Goal: Task Accomplishment & Management: Complete application form

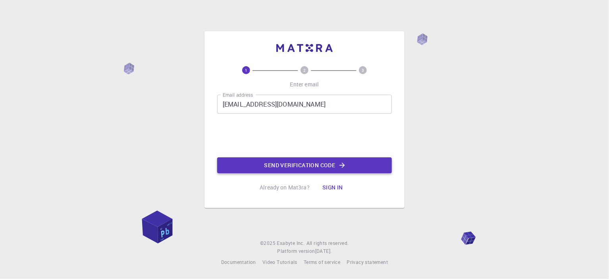
click at [283, 166] on button "Send verification code" at bounding box center [304, 166] width 175 height 16
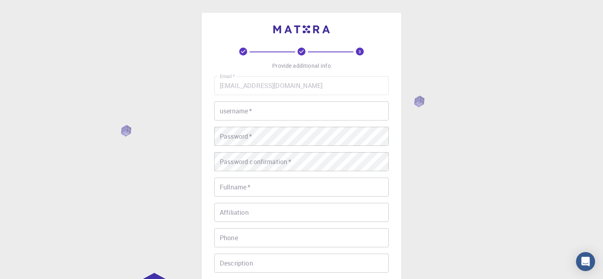
click at [294, 114] on input "username   *" at bounding box center [301, 111] width 175 height 19
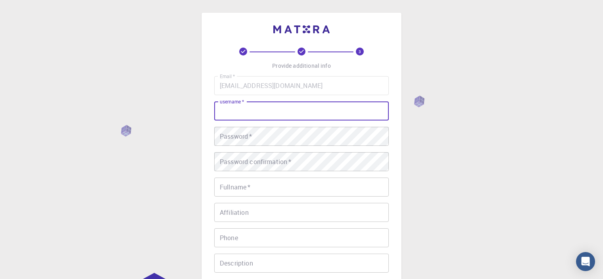
type input "a"
type input "yazlık"
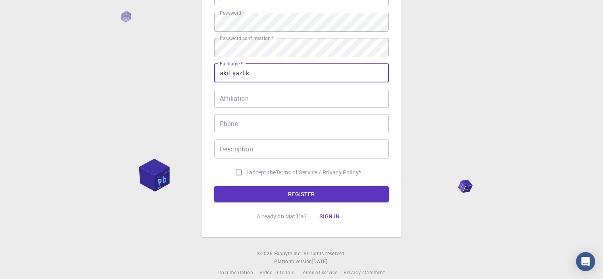
scroll to position [125, 0]
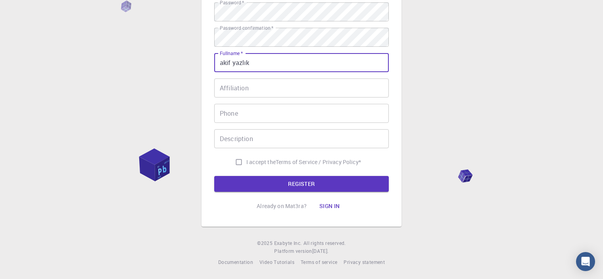
type input "akif yazlık"
click at [235, 165] on input "I accept the Terms of Service / Privacy Policy *" at bounding box center [238, 162] width 15 height 15
checkbox input "true"
click at [283, 189] on button "REGISTER" at bounding box center [301, 184] width 175 height 16
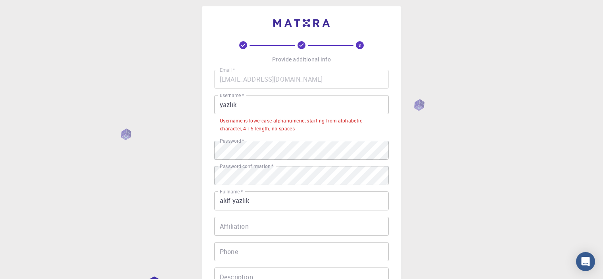
scroll to position [0, 0]
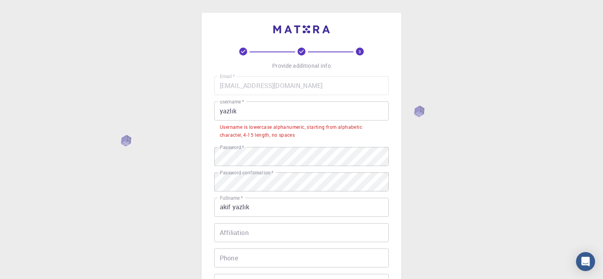
click at [234, 109] on input "yazlık" at bounding box center [301, 111] width 175 height 19
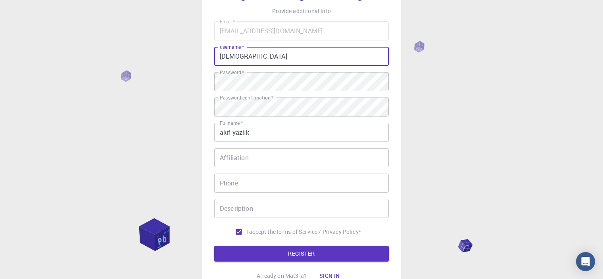
scroll to position [125, 0]
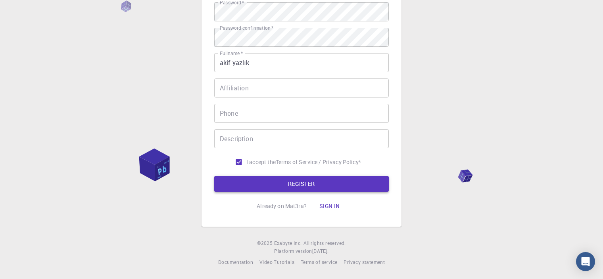
type input "[DEMOGRAPHIC_DATA]"
click at [276, 183] on button "REGISTER" at bounding box center [301, 184] width 175 height 16
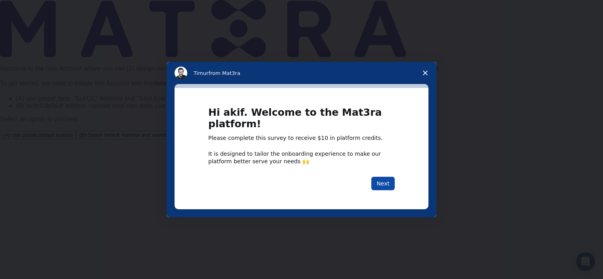
click at [392, 188] on button "Next" at bounding box center [382, 183] width 23 height 13
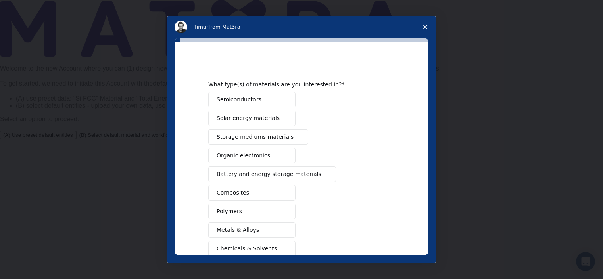
click at [420, 29] on span "Close survey" at bounding box center [425, 27] width 22 height 22
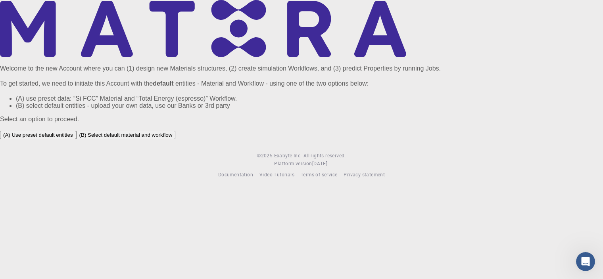
click at [176, 139] on button "(B) Select default material and workflow" at bounding box center [126, 135] width 100 height 8
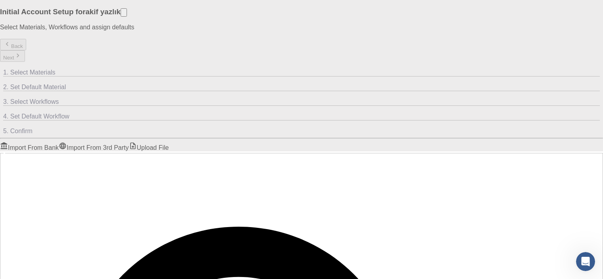
drag, startPoint x: 327, startPoint y: 211, endPoint x: 317, endPoint y: 138, distance: 74.0
drag, startPoint x: 371, startPoint y: 153, endPoint x: 368, endPoint y: 107, distance: 45.7
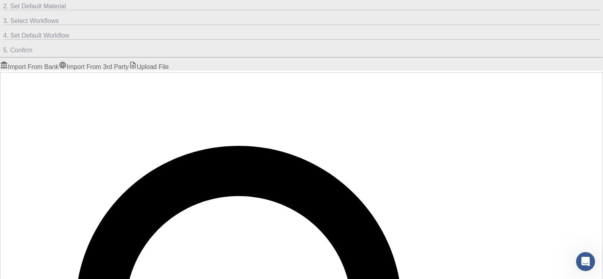
scroll to position [82, 0]
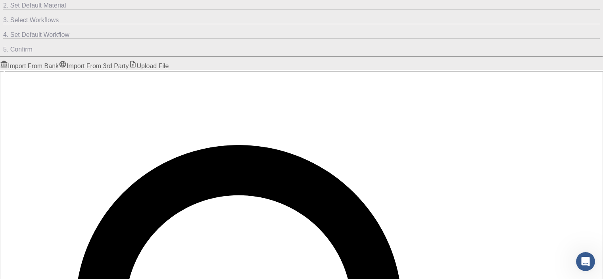
click at [129, 63] on link "Import From 3rd Party" at bounding box center [94, 66] width 70 height 7
click at [169, 63] on link "Upload File" at bounding box center [149, 66] width 40 height 7
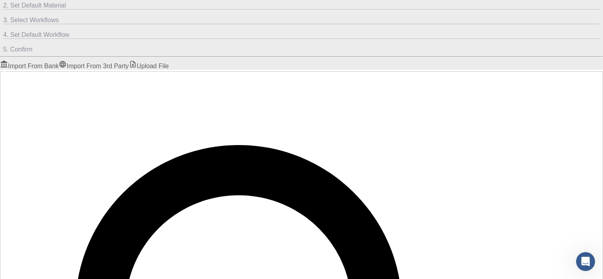
checkbox input "true"
checkbox input "false"
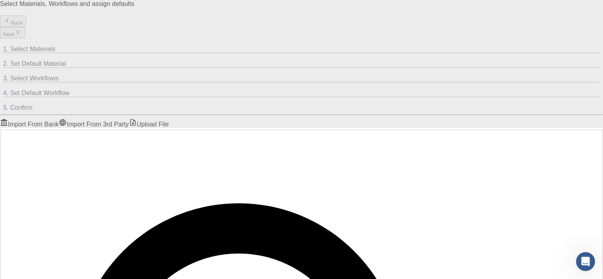
scroll to position [79, 0]
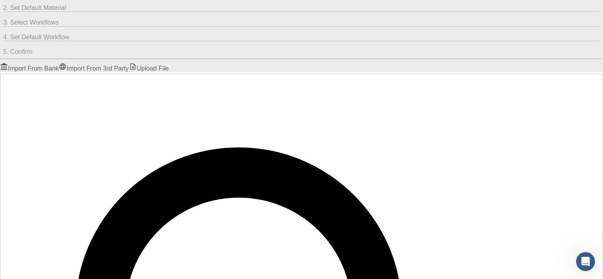
click at [129, 65] on link "Import From 3rd Party" at bounding box center [94, 68] width 70 height 7
click at [59, 65] on link "Import From Bank" at bounding box center [29, 68] width 59 height 7
click at [129, 65] on link "Import From 3rd Party" at bounding box center [94, 68] width 70 height 7
click at [169, 65] on link "Upload File" at bounding box center [149, 68] width 40 height 7
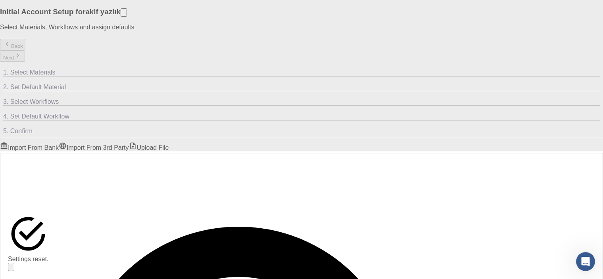
scroll to position [0, 0]
